Goal: Transaction & Acquisition: Book appointment/travel/reservation

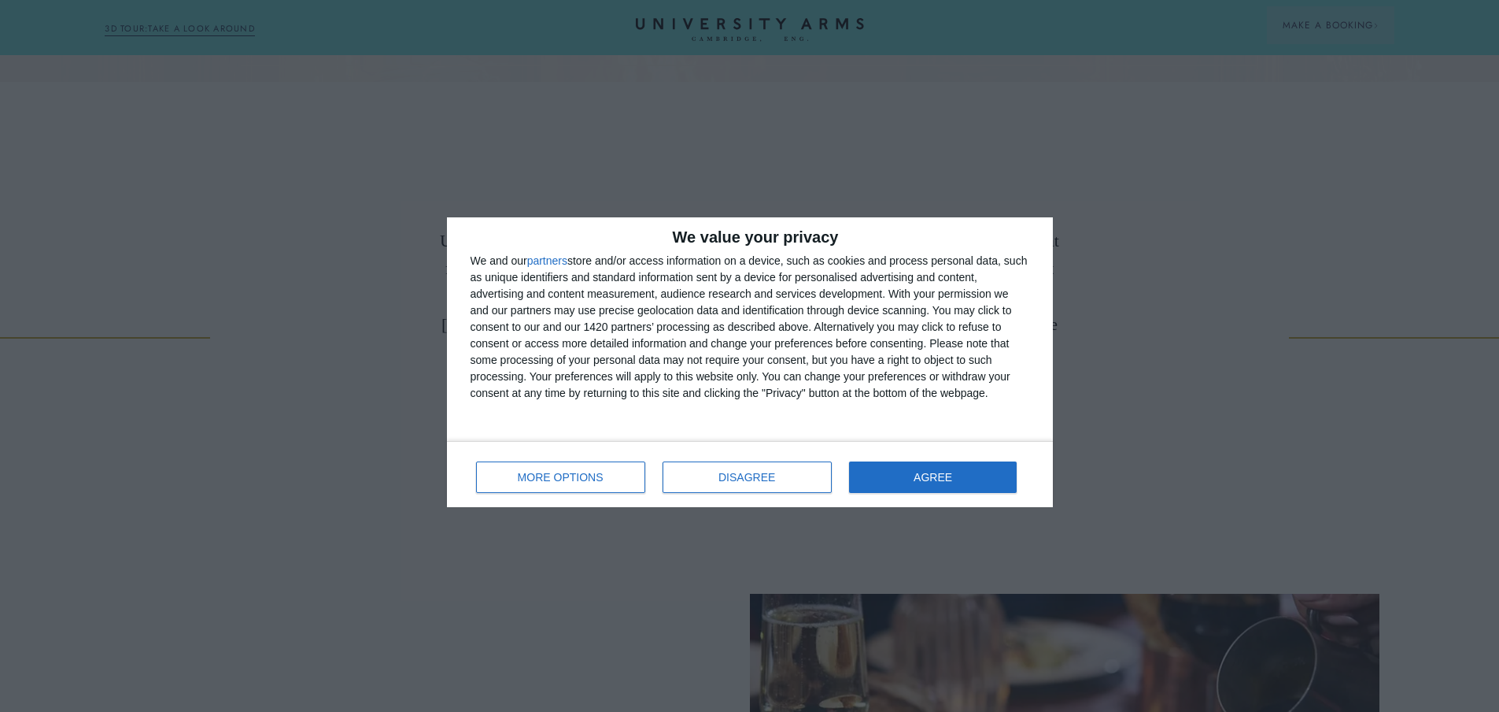
scroll to position [1023, 0]
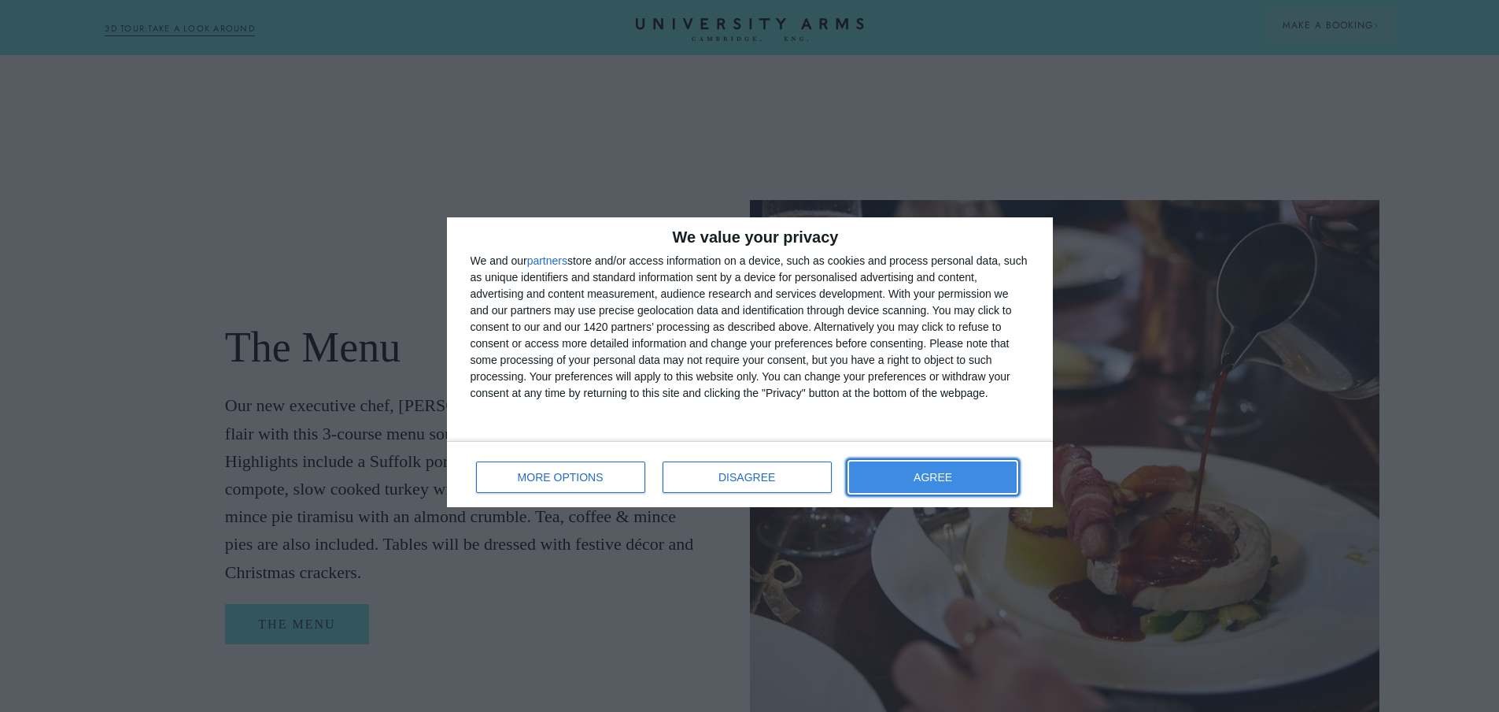
click at [923, 479] on span "AGREE" at bounding box center [933, 476] width 39 height 11
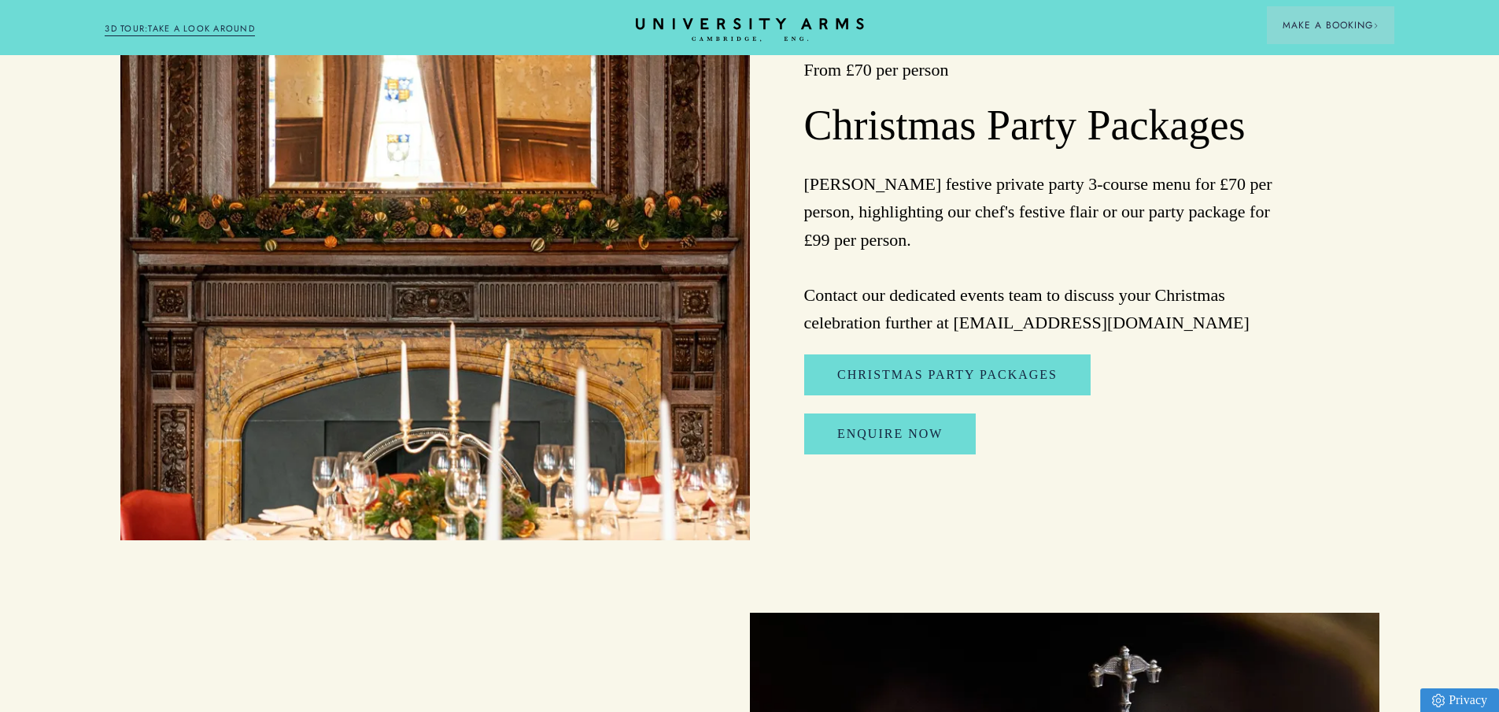
scroll to position [1810, 0]
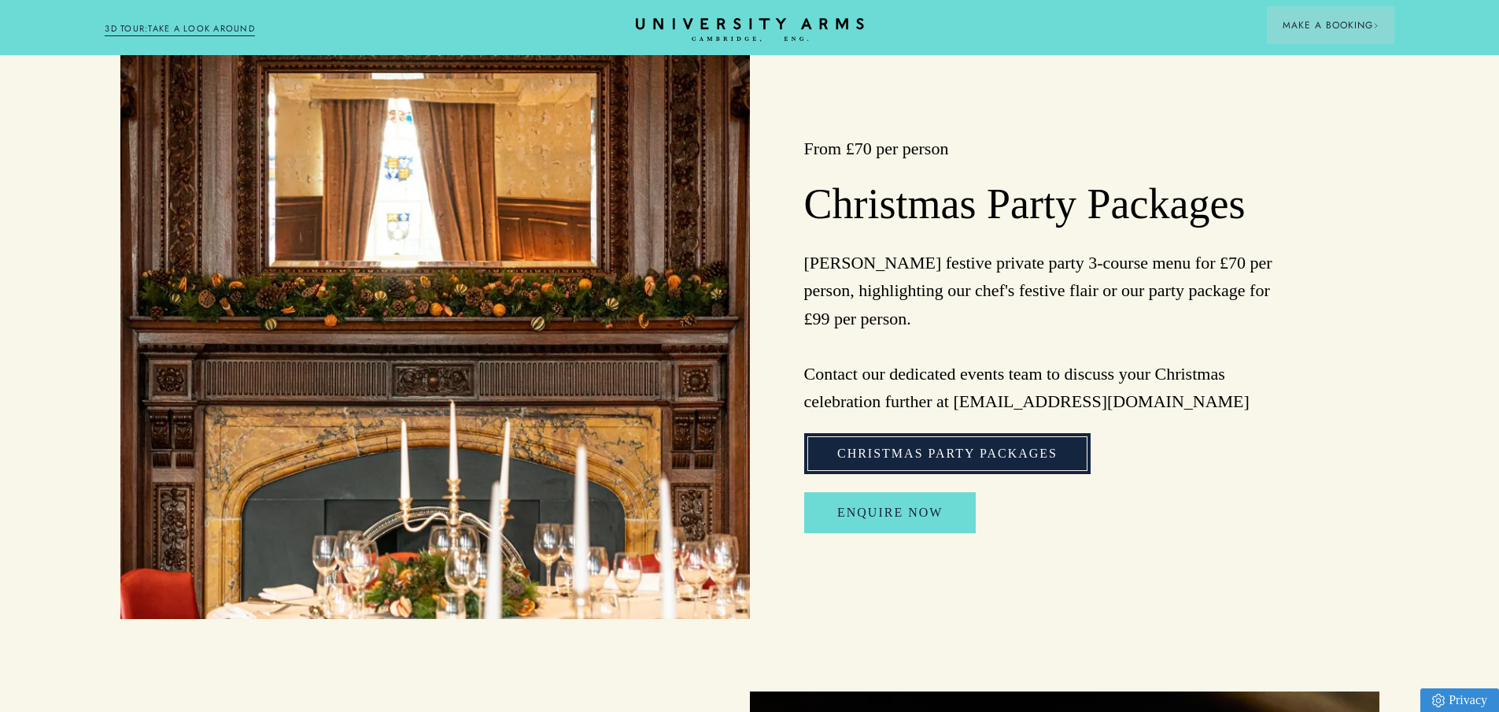
click at [1014, 461] on link "Christmas Party Packages" at bounding box center [947, 453] width 287 height 41
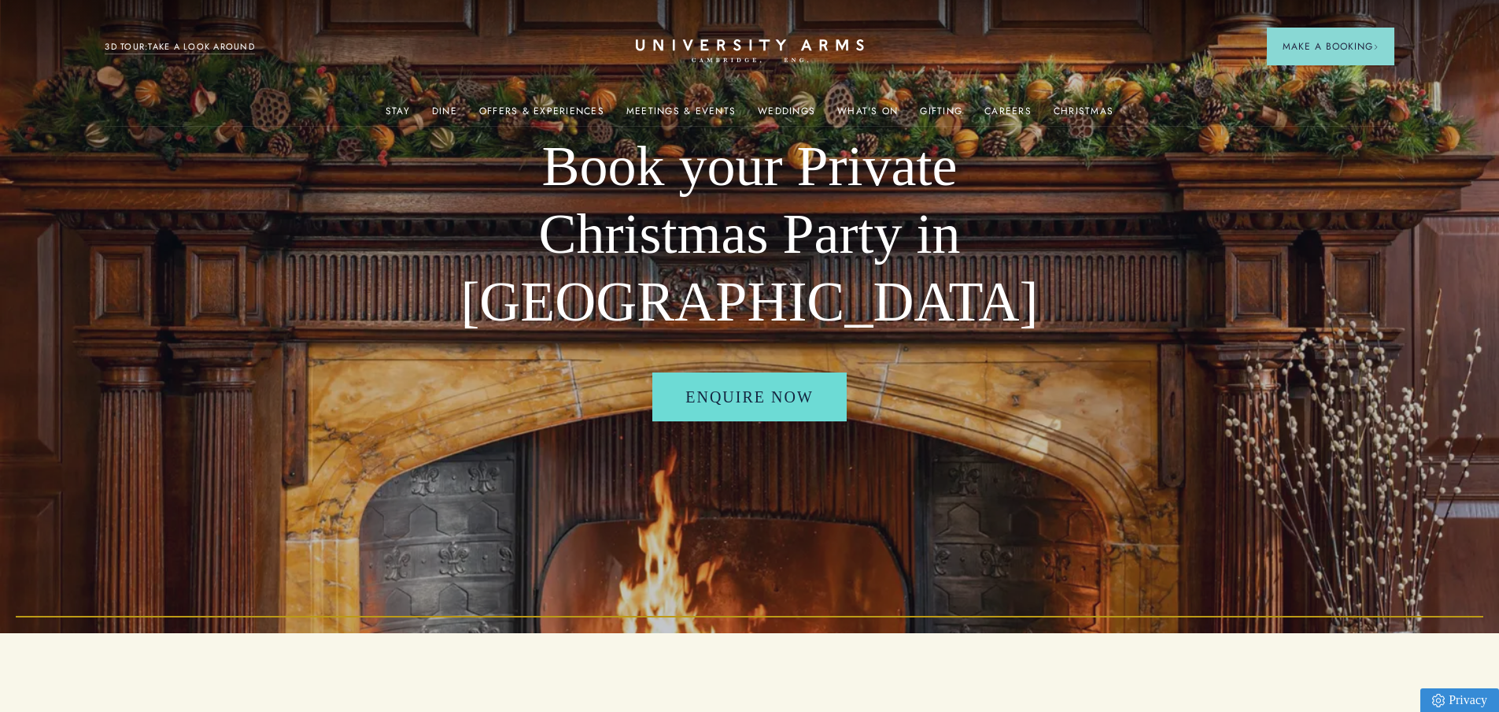
scroll to position [0, 0]
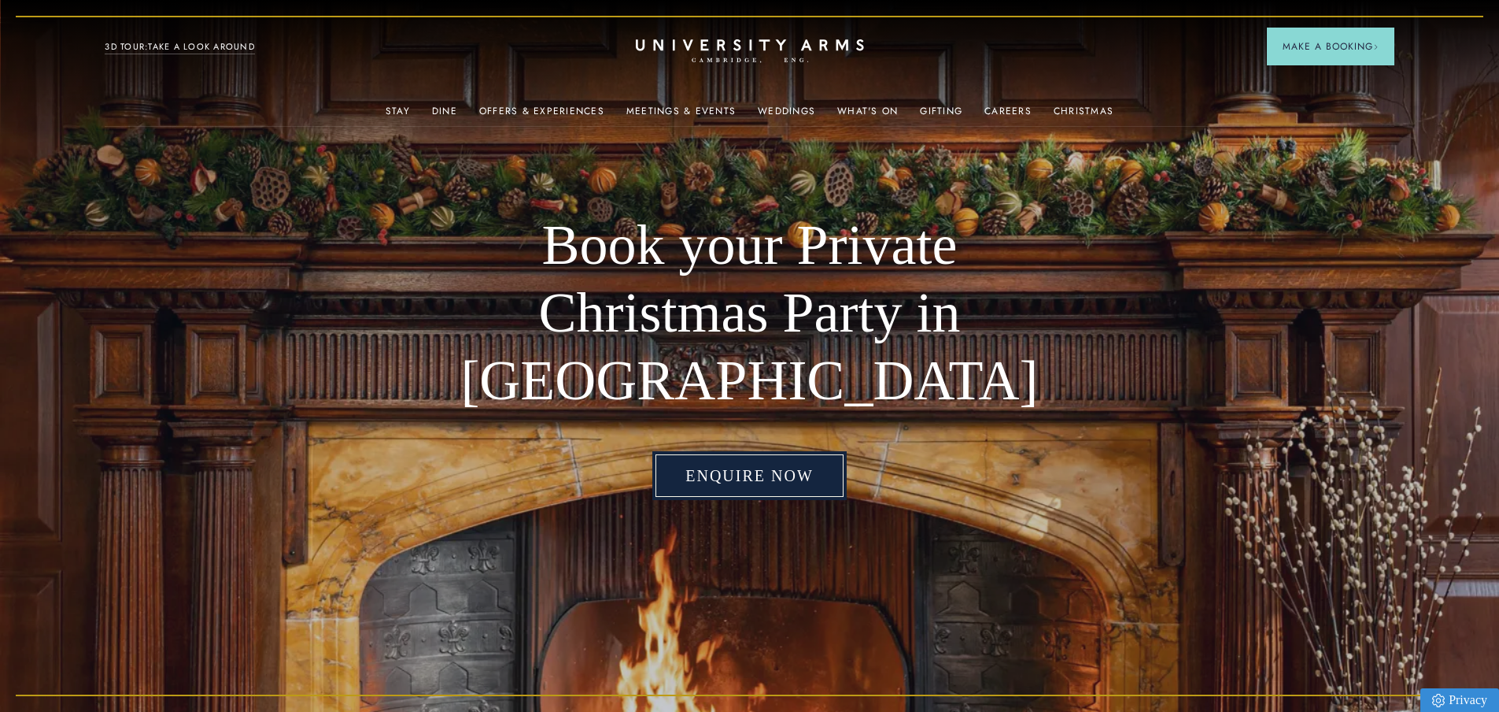
click at [791, 489] on link "Enquire Now" at bounding box center [750, 475] width 194 height 49
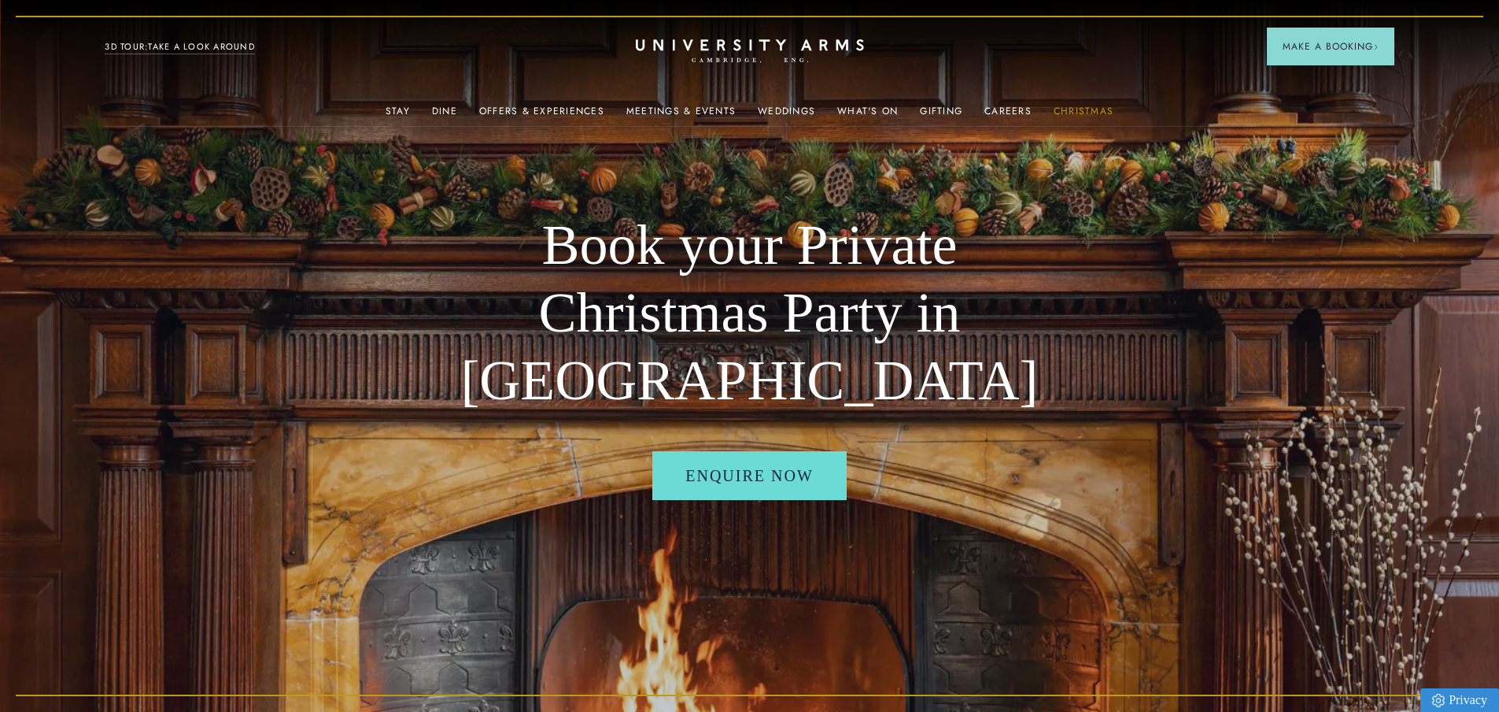
click at [1072, 112] on link "Christmas" at bounding box center [1084, 115] width 60 height 20
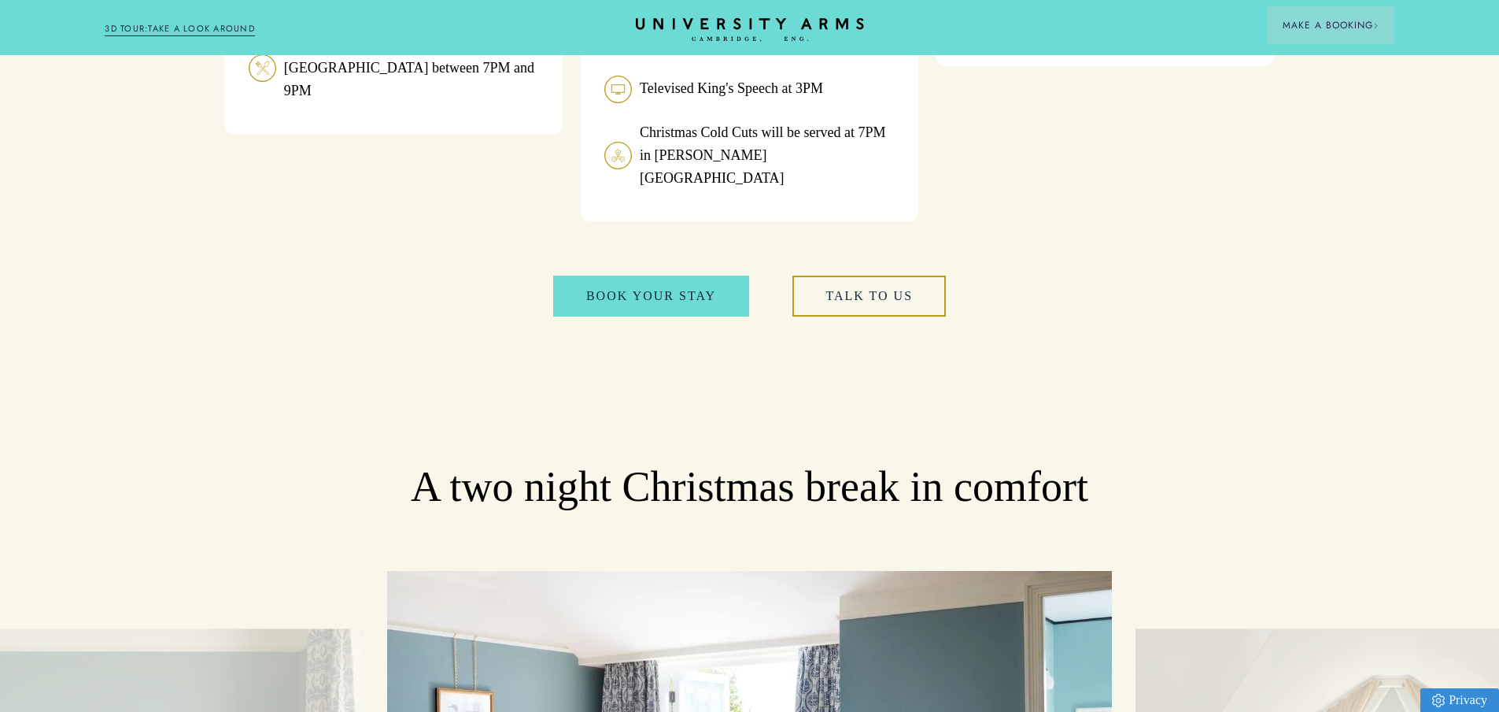
scroll to position [1732, 0]
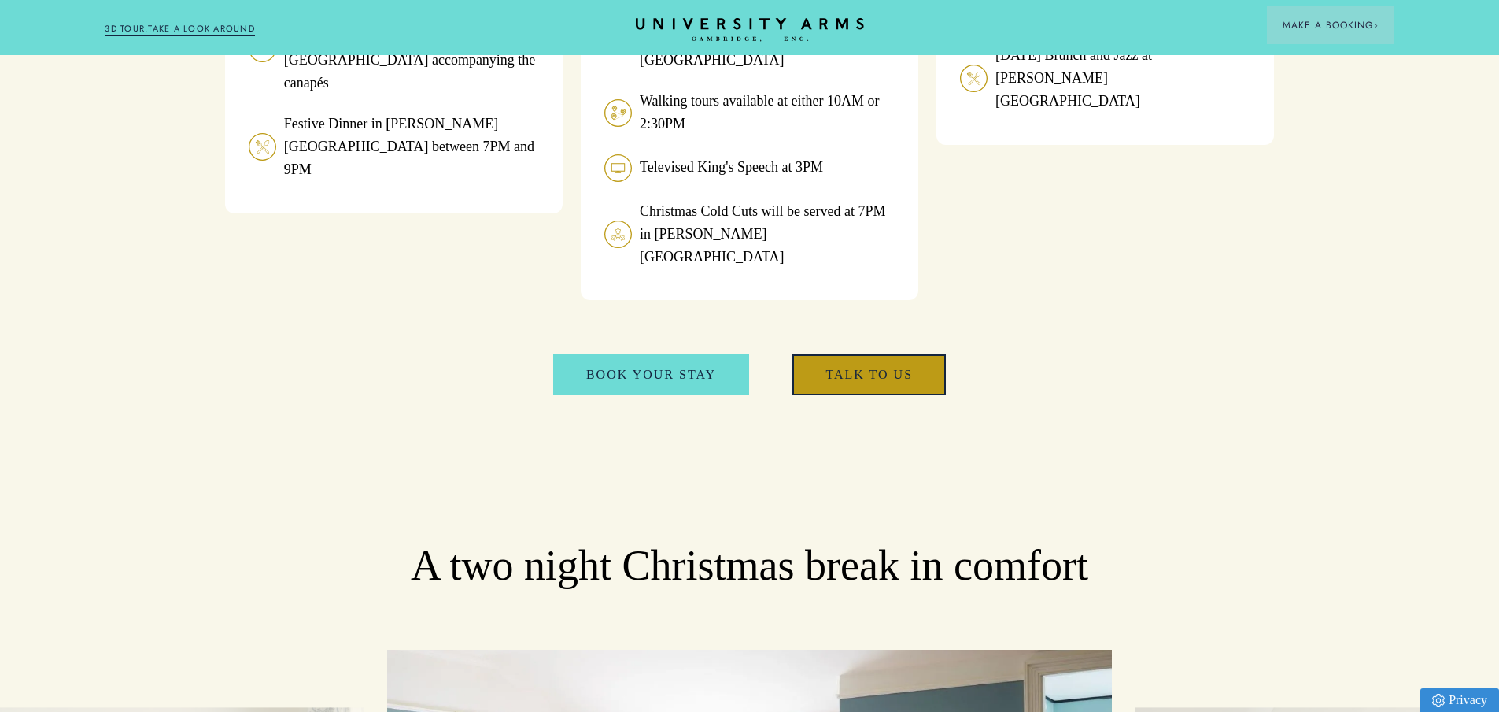
click at [929, 354] on link "talk to us" at bounding box center [869, 374] width 153 height 41
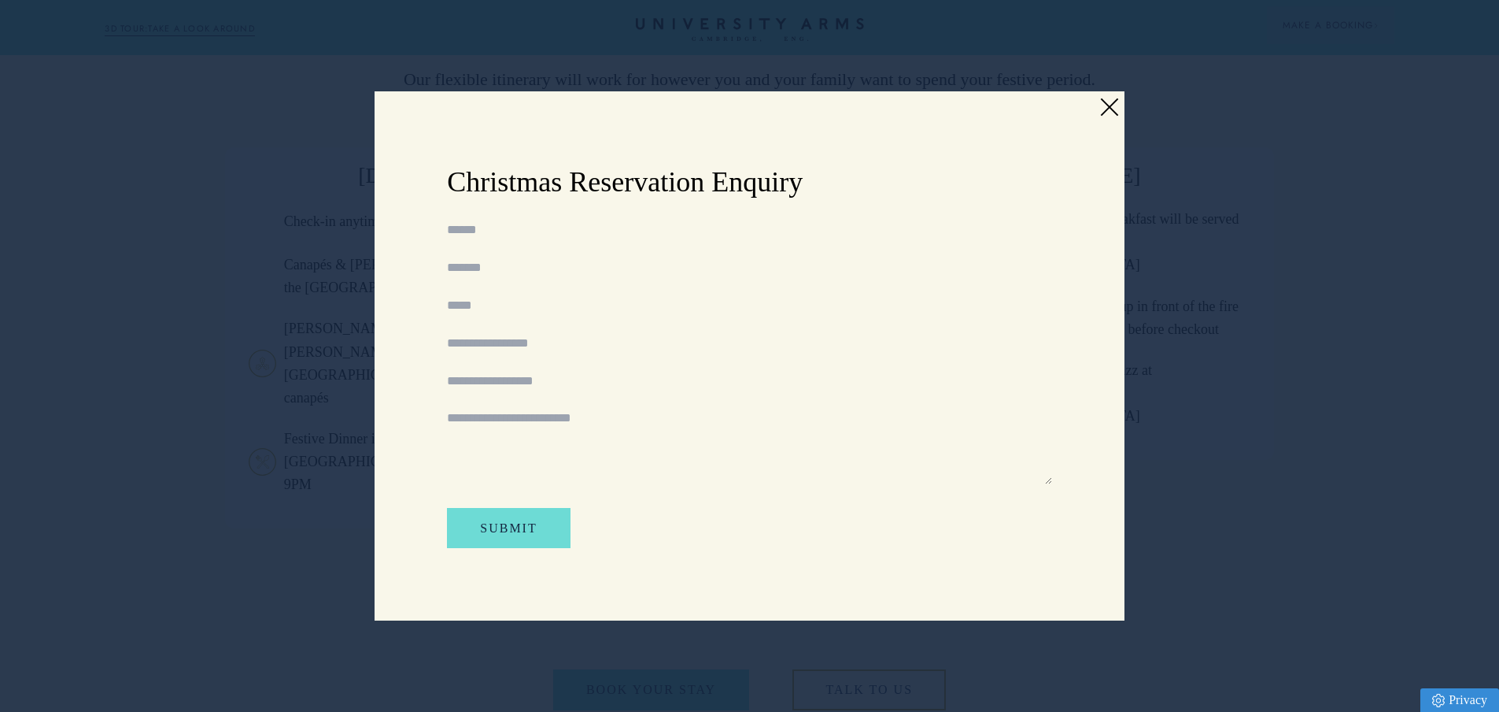
scroll to position [1338, 0]
click at [1103, 103] on link at bounding box center [1109, 107] width 24 height 24
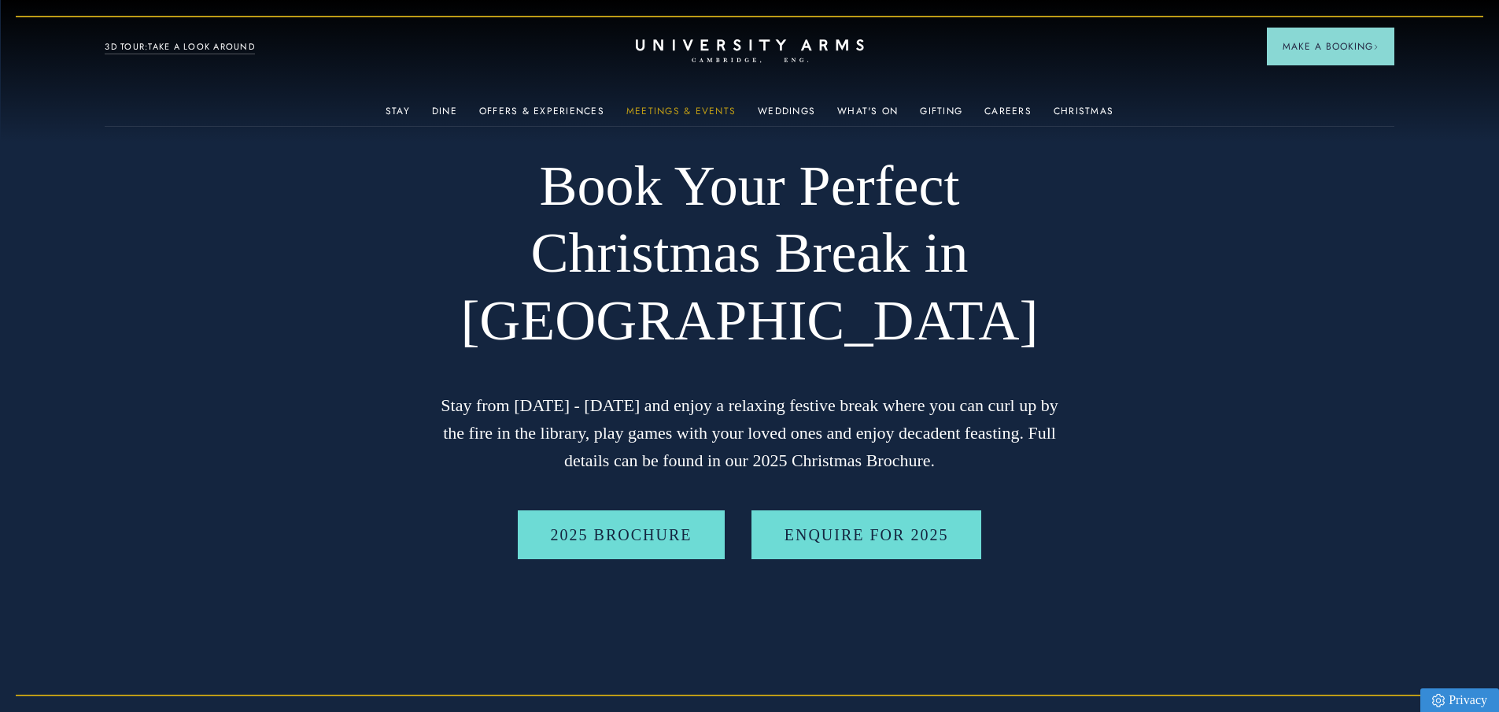
click at [693, 113] on link "Meetings & Events" at bounding box center [681, 115] width 109 height 20
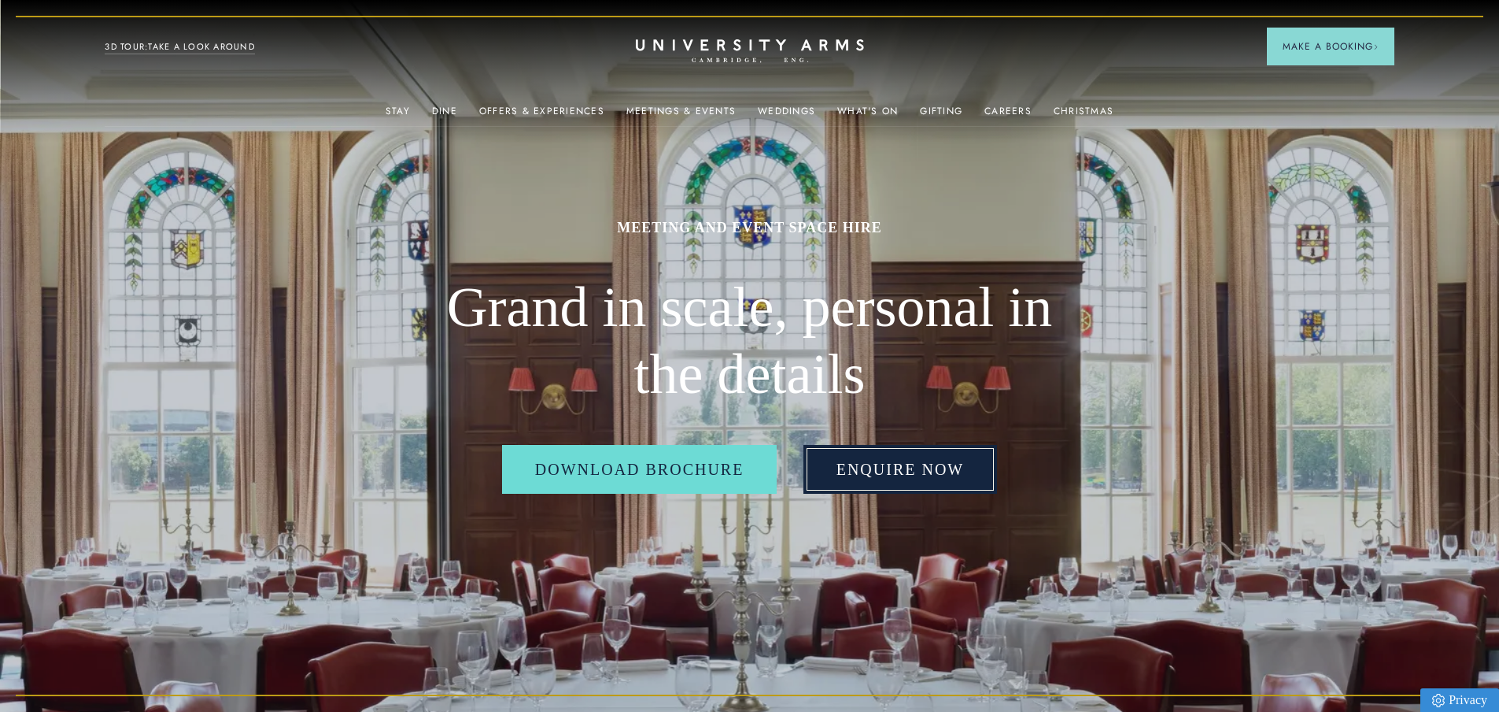
click at [914, 472] on link "Enquire Now" at bounding box center [901, 469] width 194 height 49
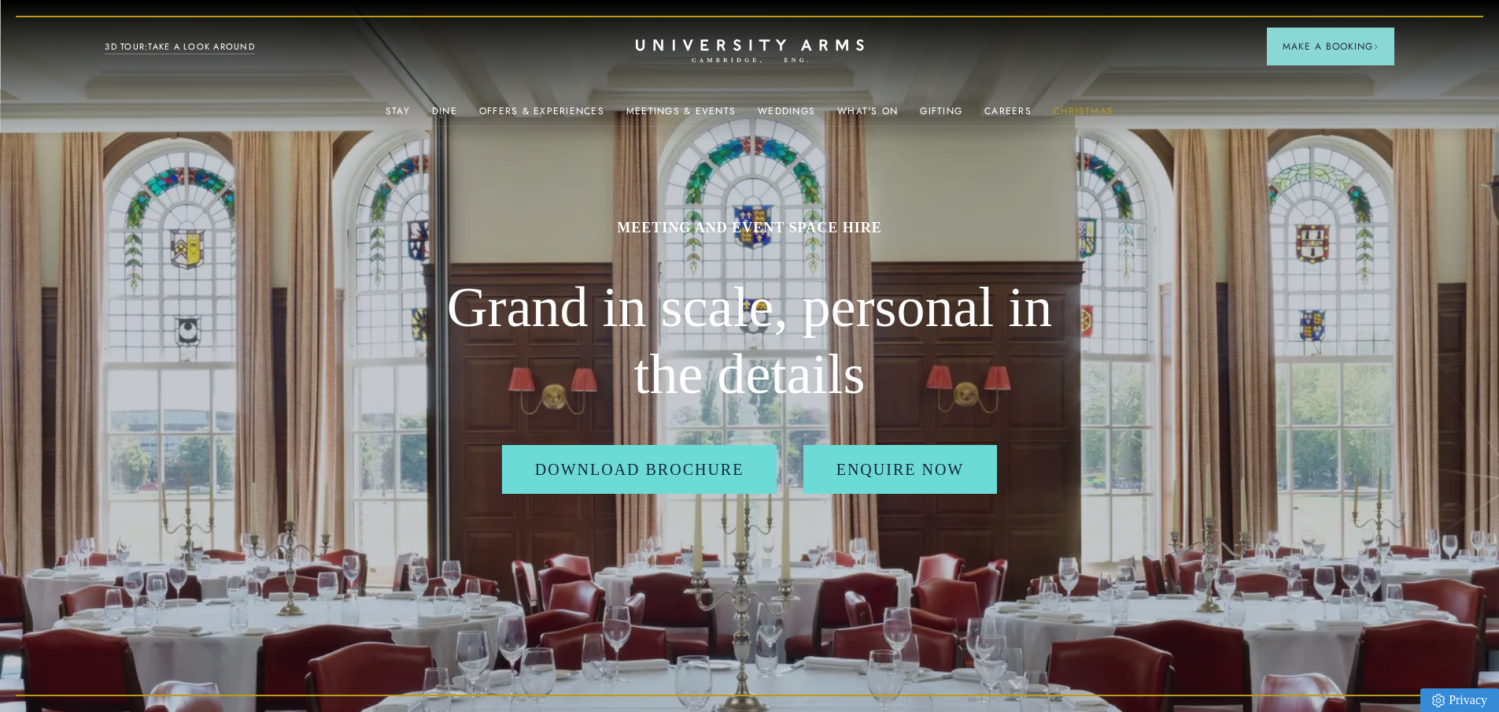
click at [1080, 105] on link "Christmas" at bounding box center [1084, 115] width 60 height 20
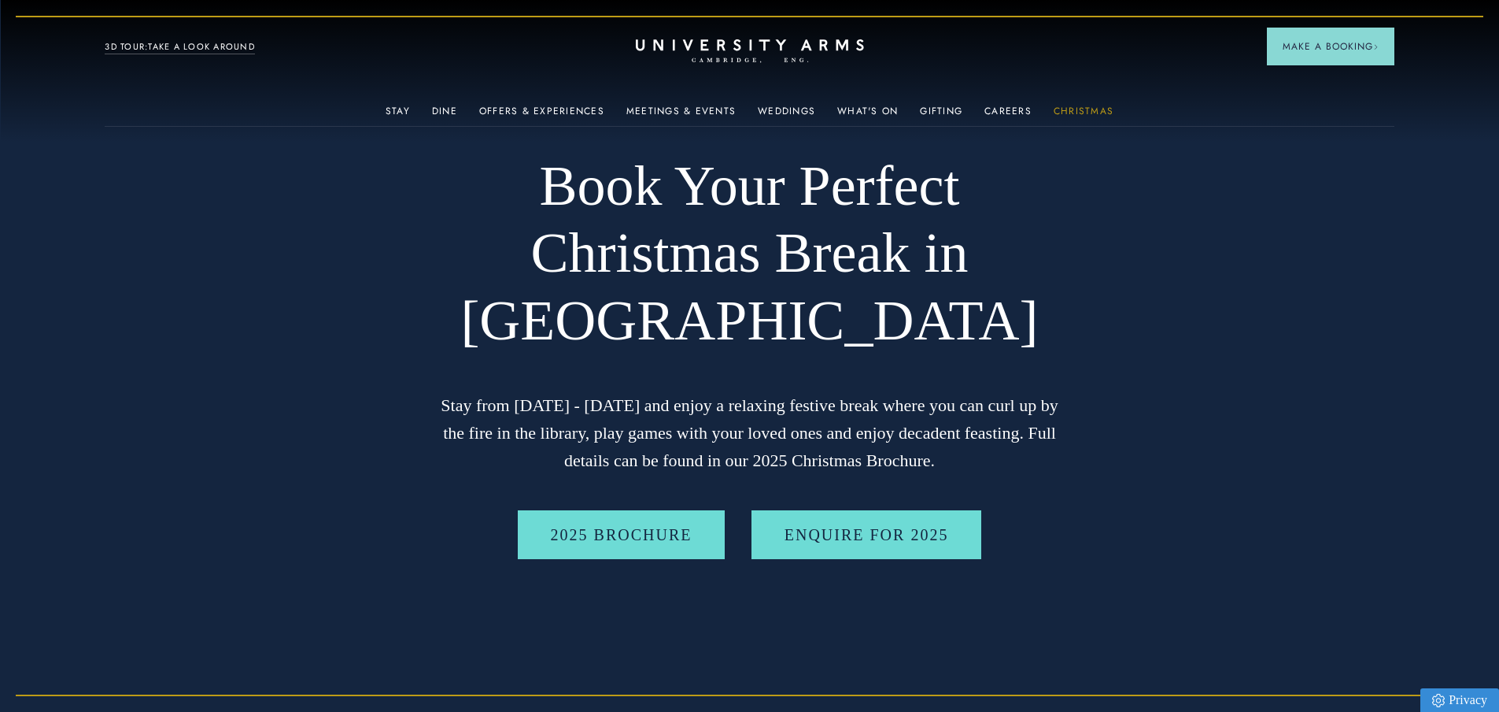
click at [1067, 106] on link "Christmas" at bounding box center [1084, 115] width 60 height 20
click at [590, 108] on link "Offers & Experiences" at bounding box center [541, 115] width 125 height 20
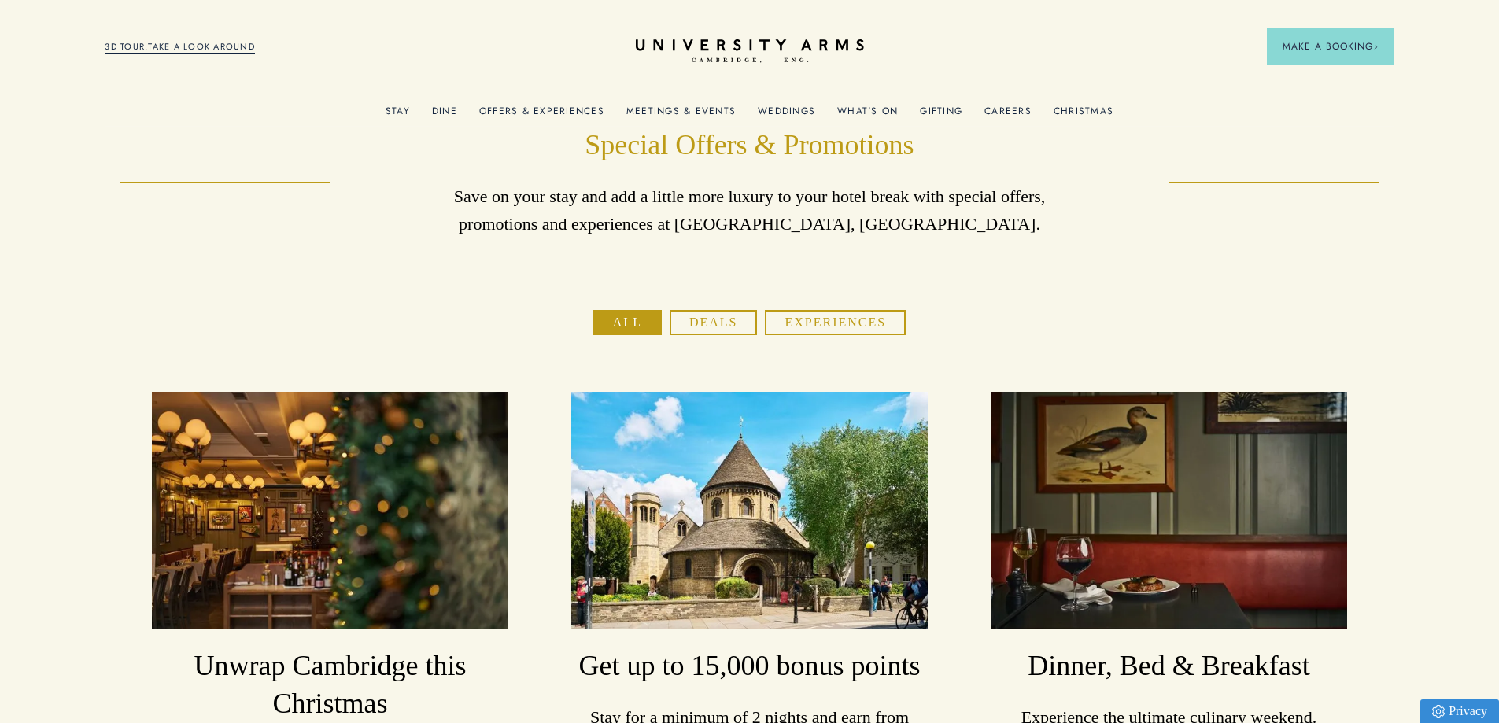
click at [845, 329] on button "Experiences" at bounding box center [835, 322] width 141 height 25
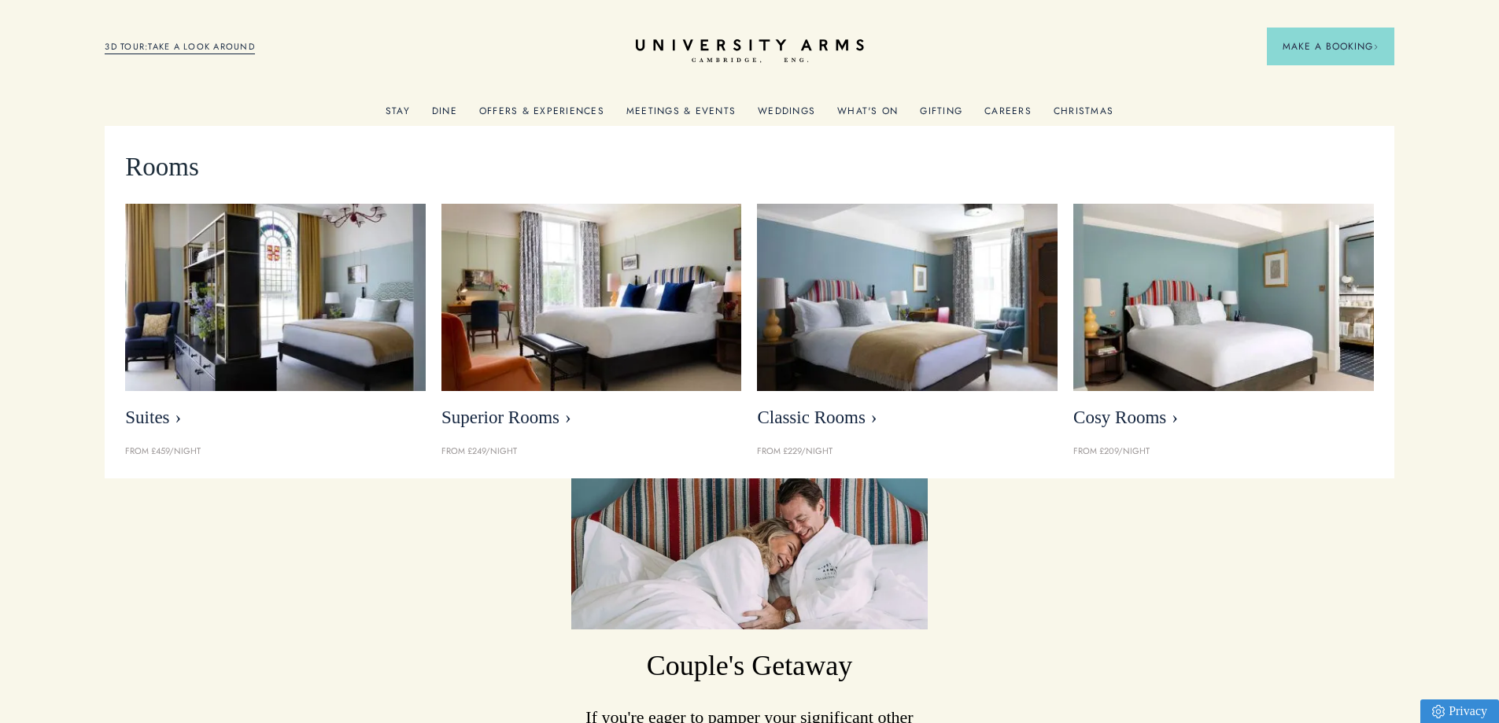
click at [392, 109] on link "Stay" at bounding box center [398, 115] width 24 height 20
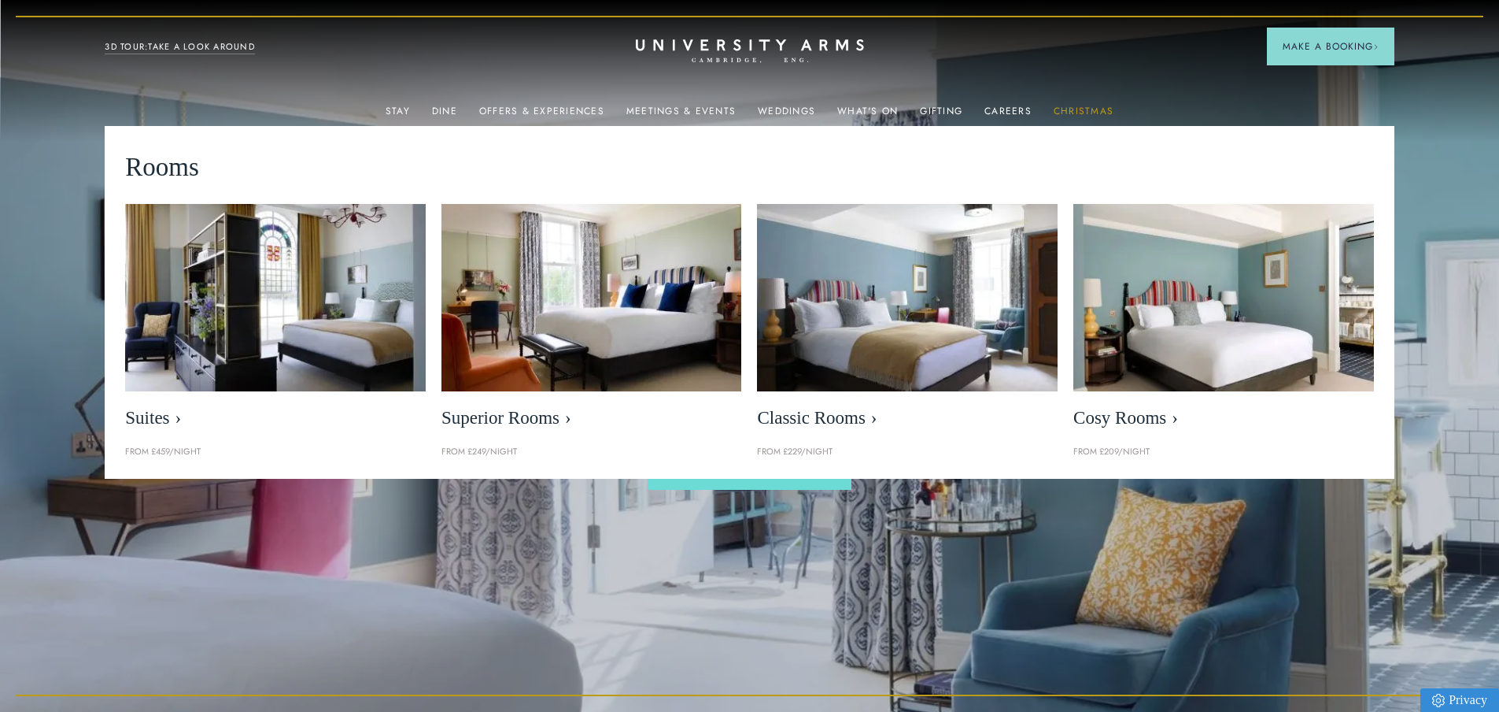
click at [1055, 108] on link "Christmas" at bounding box center [1084, 115] width 60 height 20
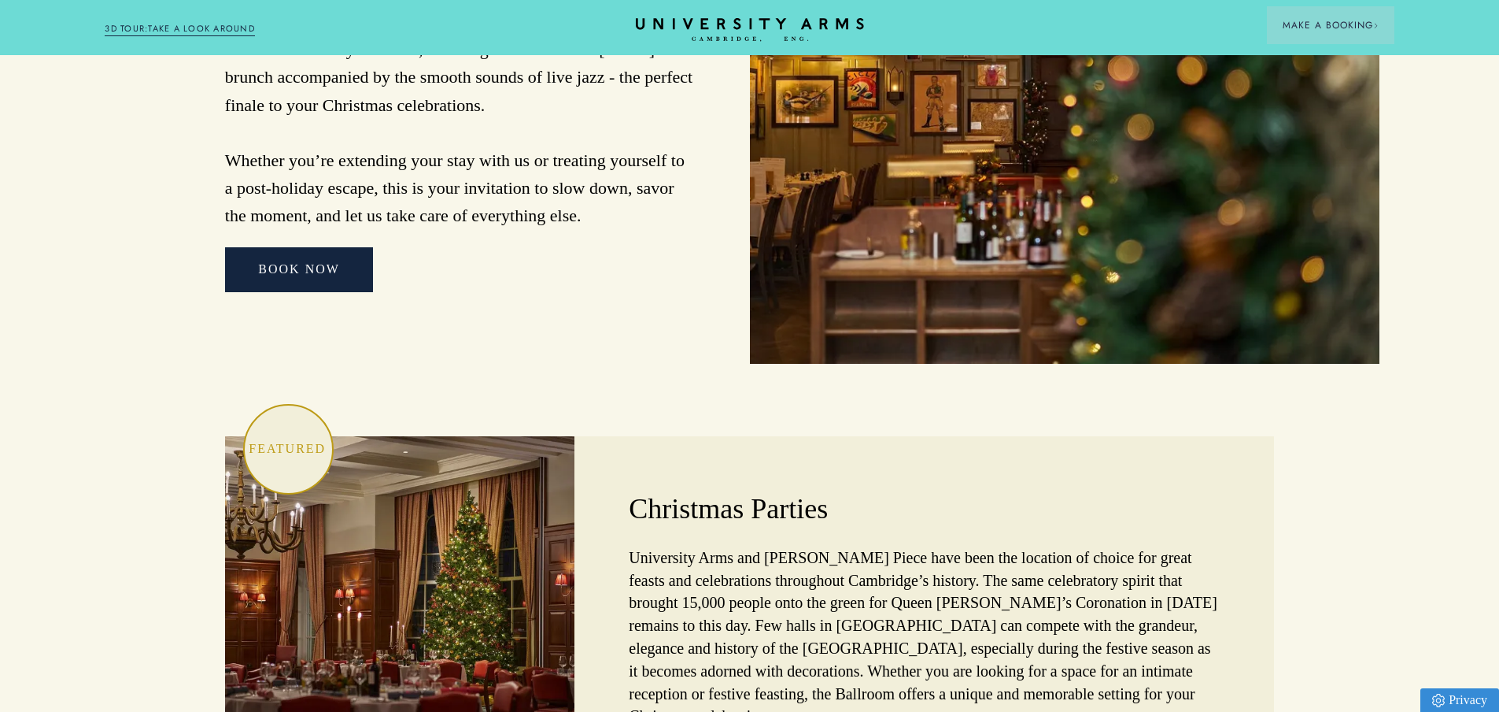
scroll to position [4487, 0]
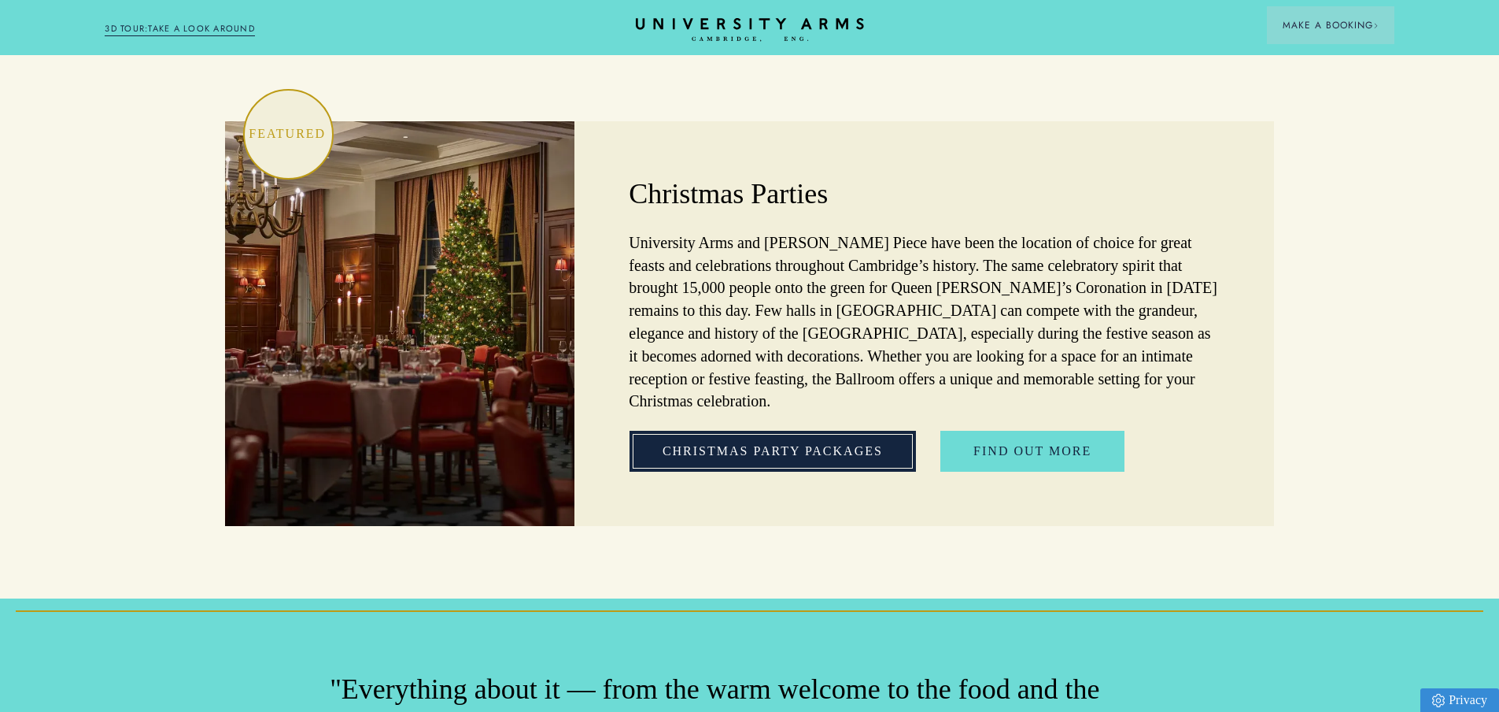
click at [800, 431] on link "Christmas Party Packages" at bounding box center [773, 451] width 287 height 41
